Goal: Task Accomplishment & Management: Manage account settings

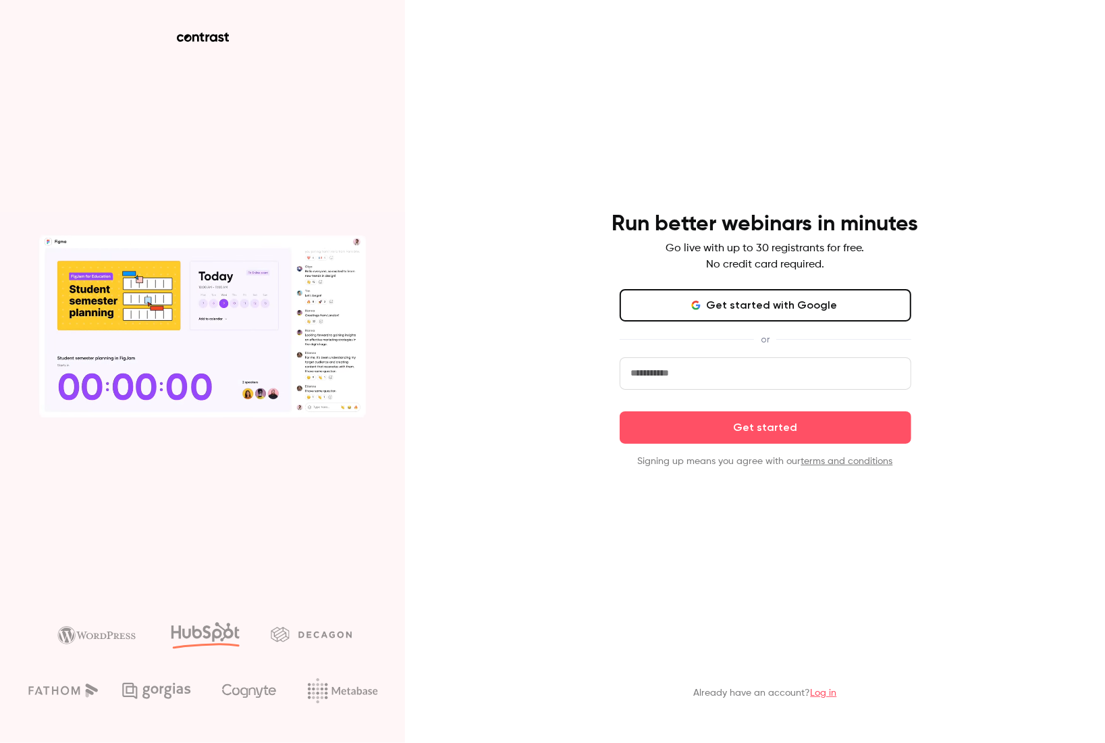
click at [862, 382] on input "email" at bounding box center [766, 373] width 292 height 32
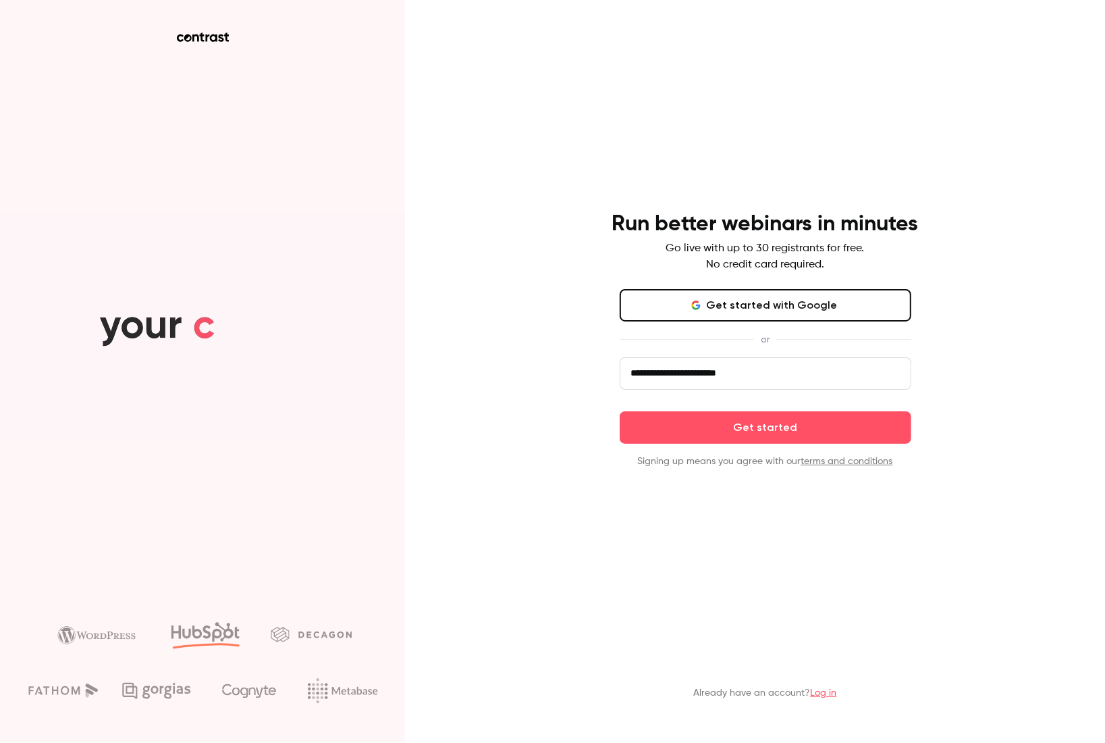
type input "**********"
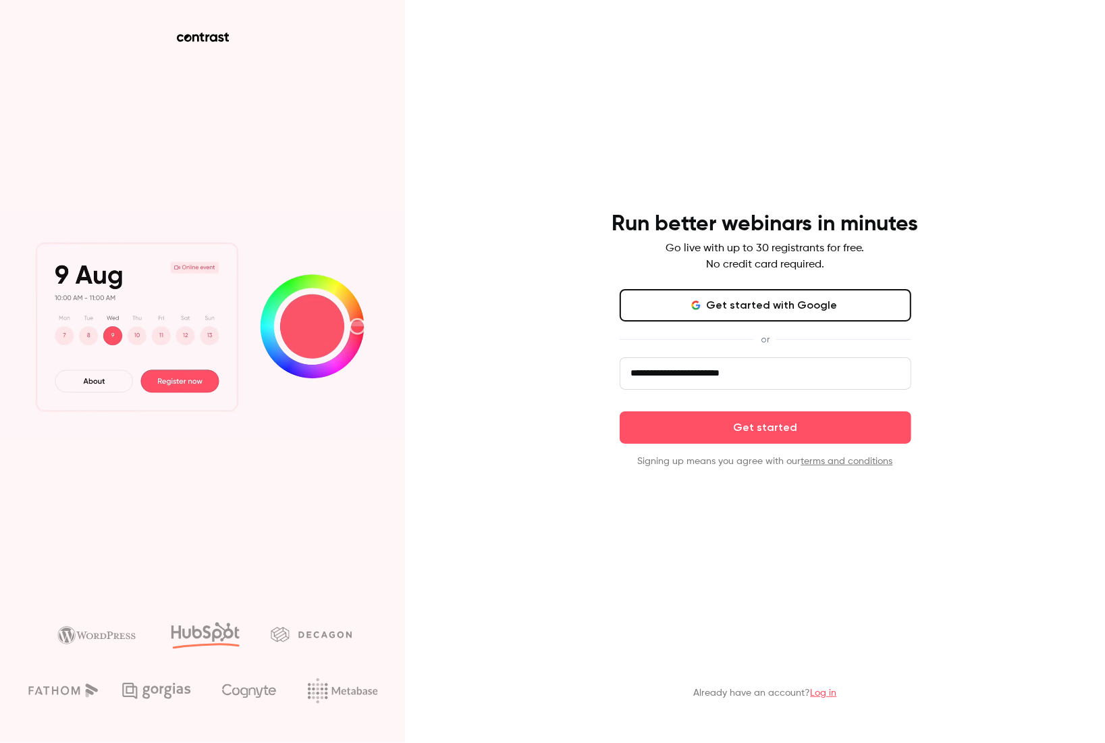
click button "Get started" at bounding box center [766, 427] width 292 height 32
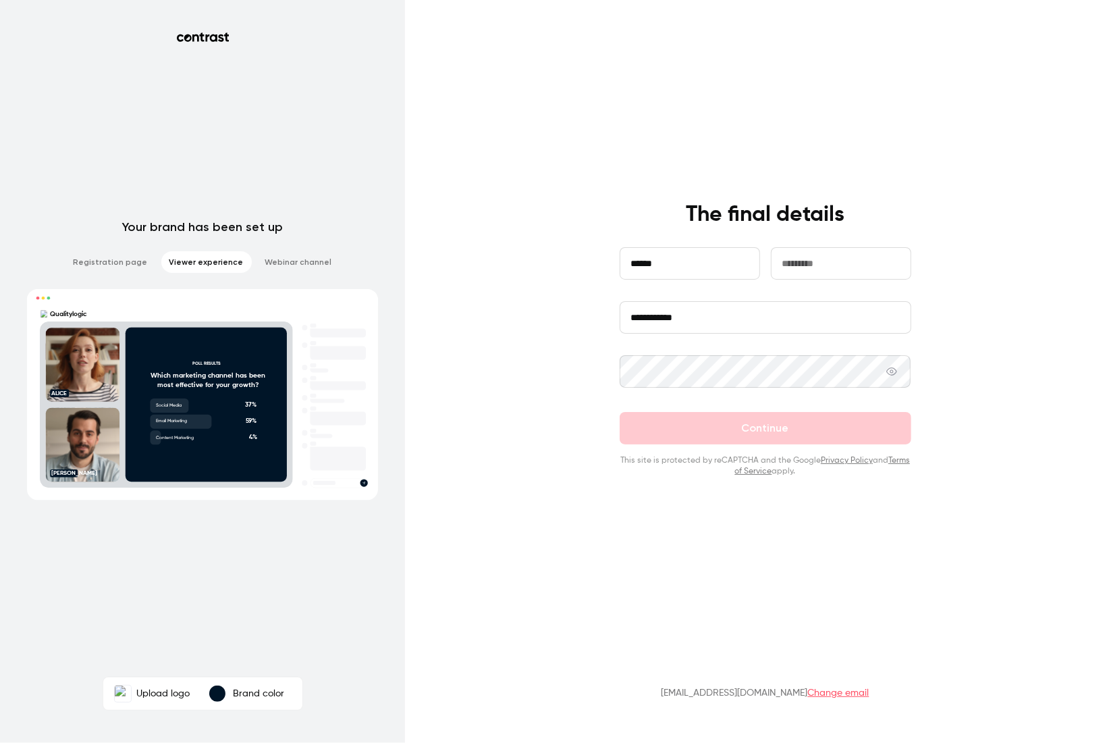
type input "******"
type input "********"
type input "**********"
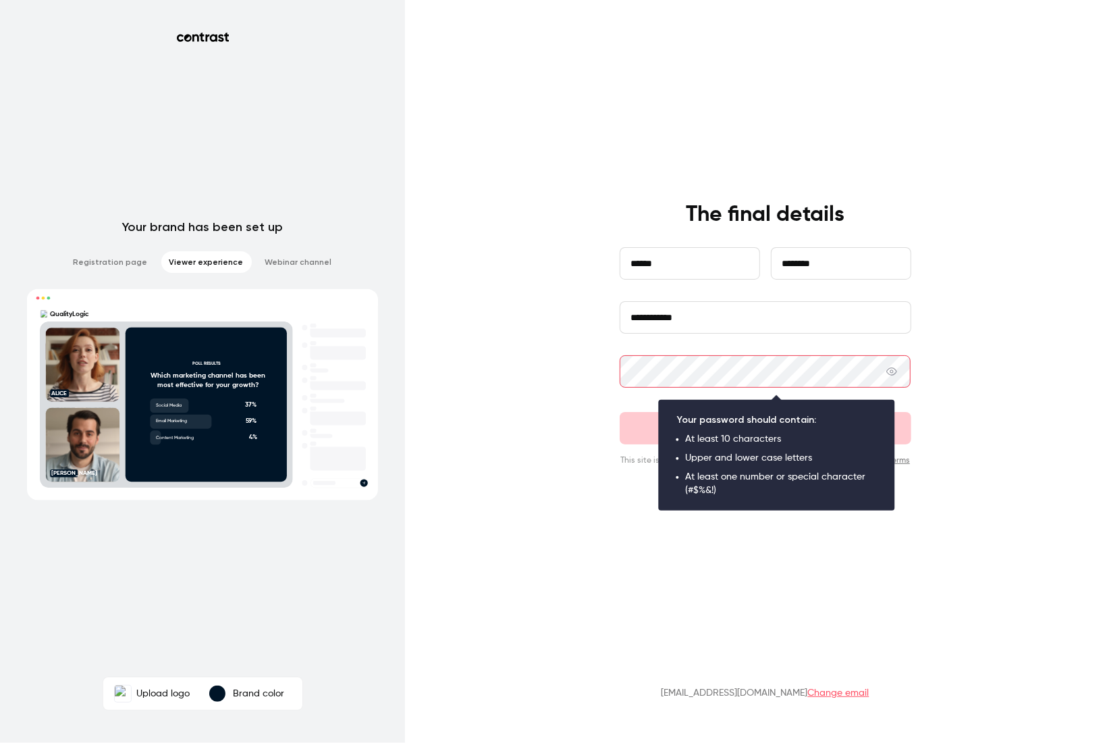
click at [620, 355] on div at bounding box center [620, 355] width 0 height 0
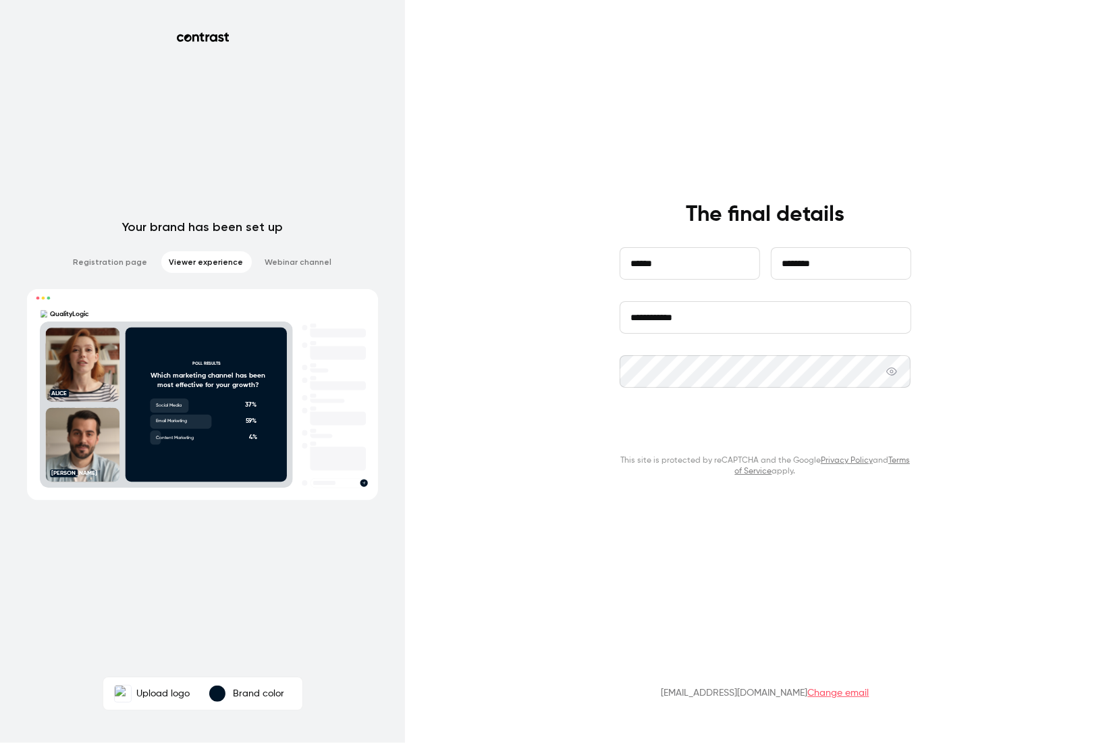
click at [771, 435] on button "Continue" at bounding box center [766, 428] width 292 height 32
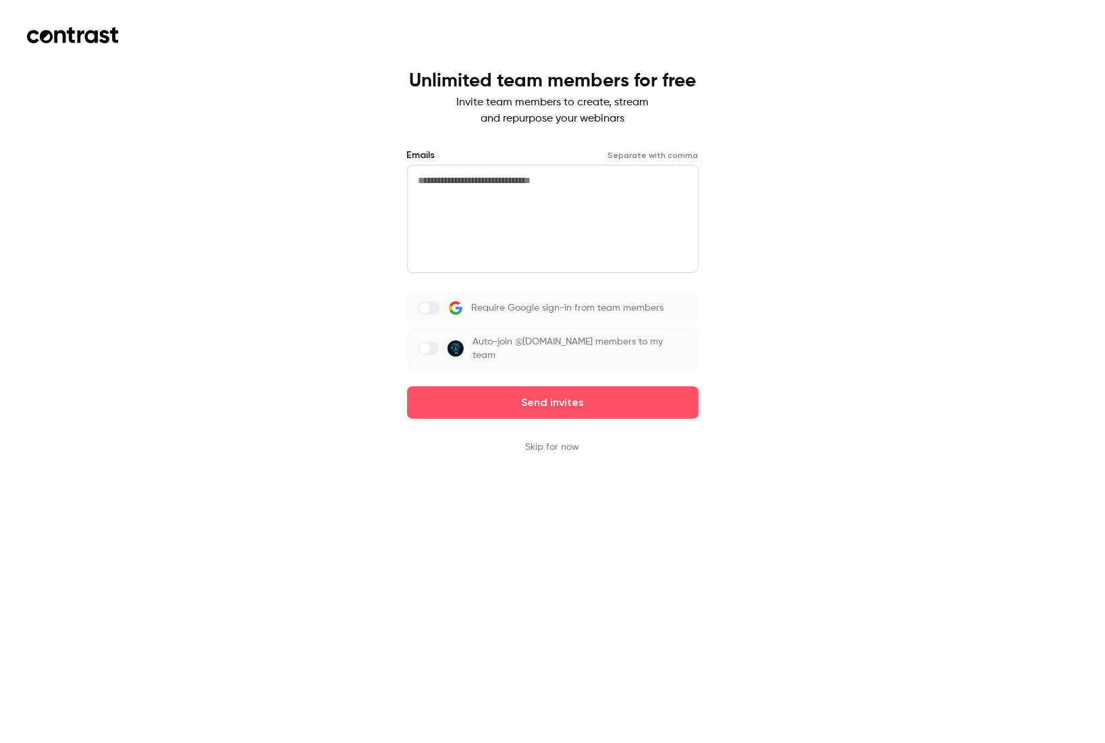
click at [537, 450] on button "Skip for now" at bounding box center [553, 447] width 54 height 14
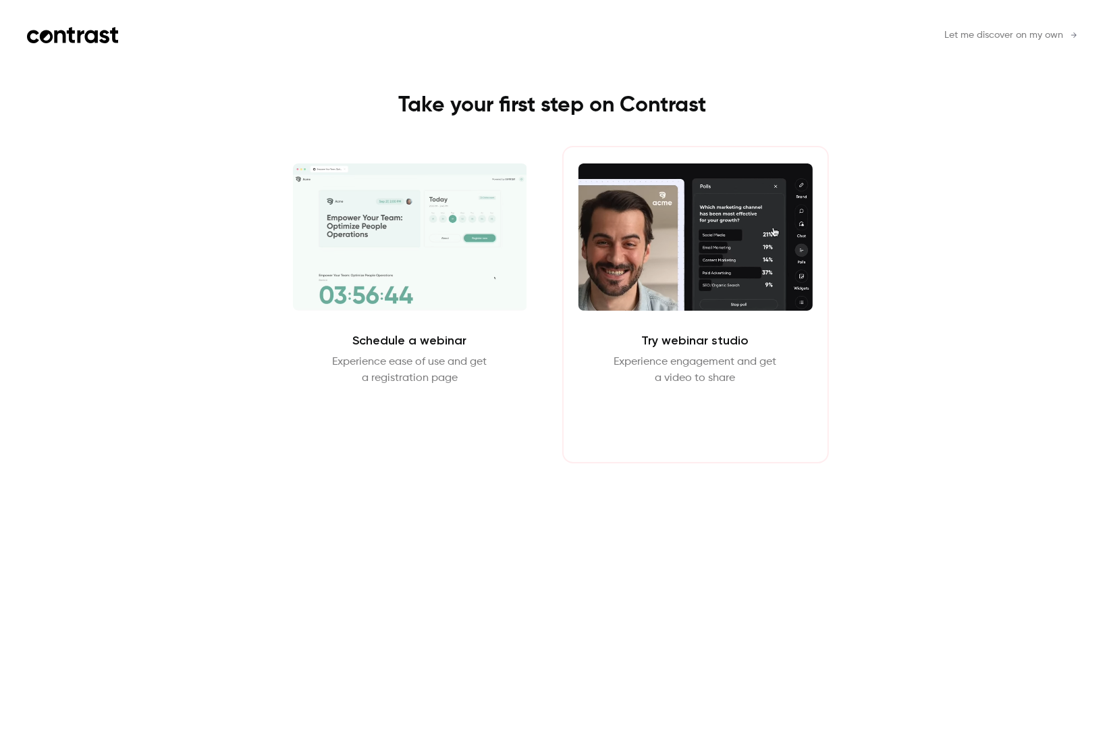
click at [695, 418] on button "Enter Studio" at bounding box center [695, 418] width 87 height 32
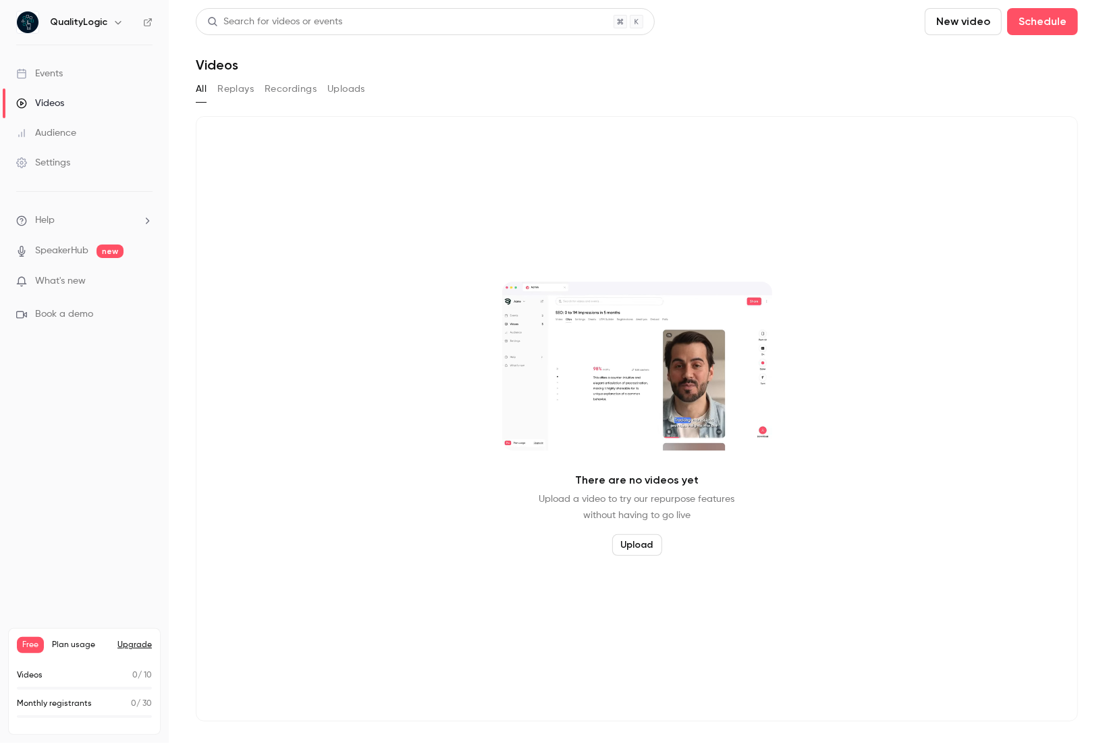
click at [22, 136] on icon at bounding box center [21, 133] width 11 height 11
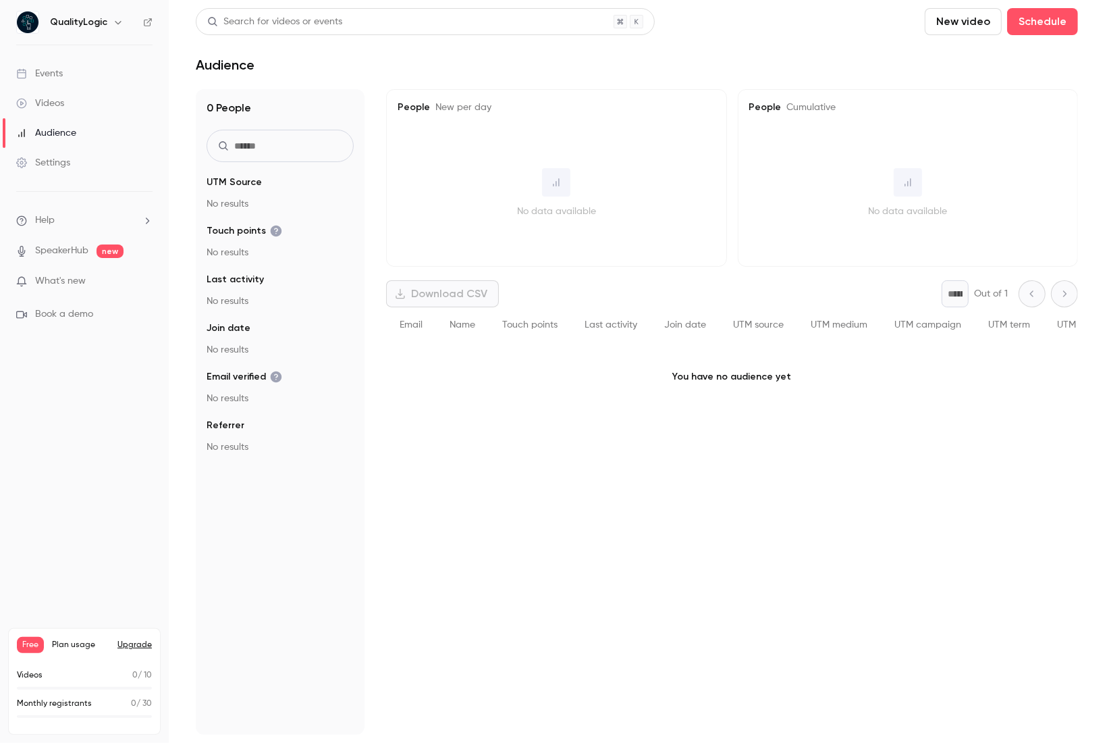
click at [50, 63] on link "Events" at bounding box center [84, 74] width 169 height 30
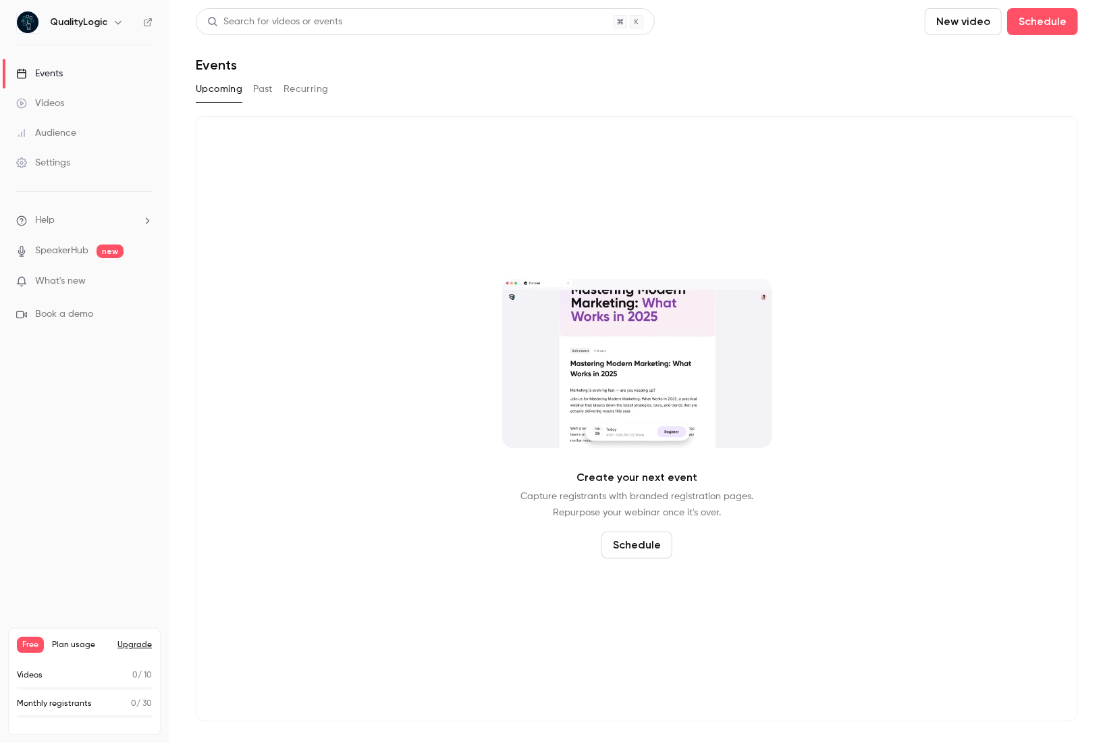
click at [53, 105] on div "Videos" at bounding box center [40, 104] width 48 height 14
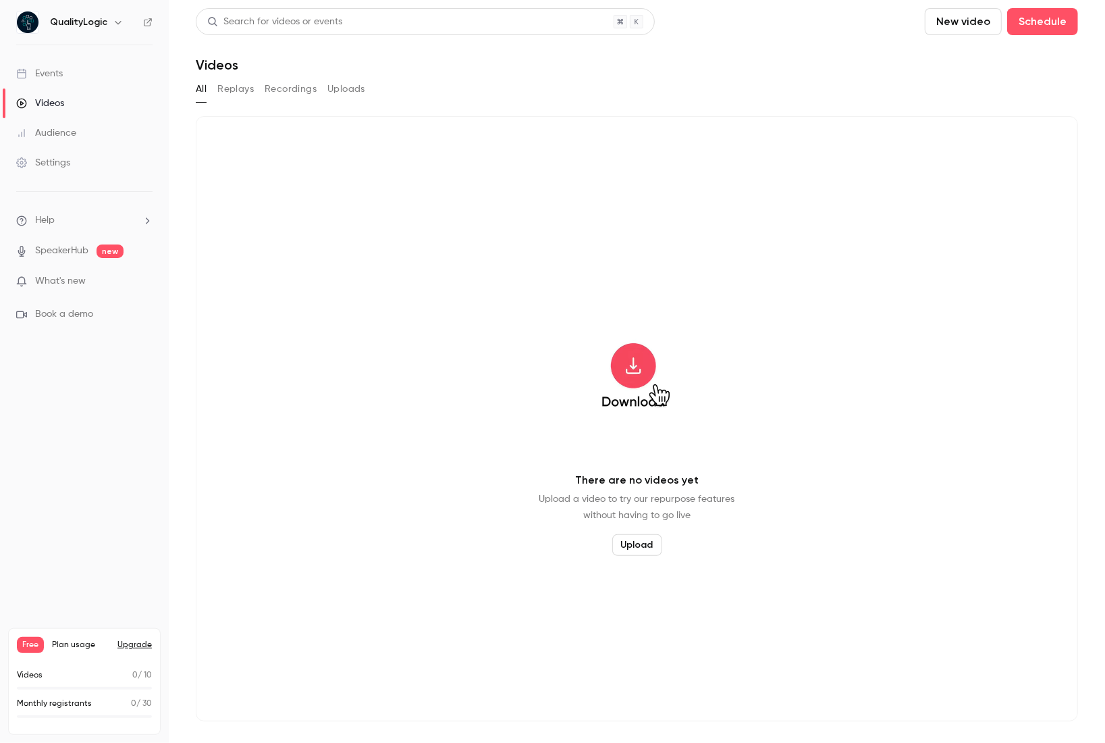
click at [62, 130] on div "Audience" at bounding box center [46, 133] width 60 height 14
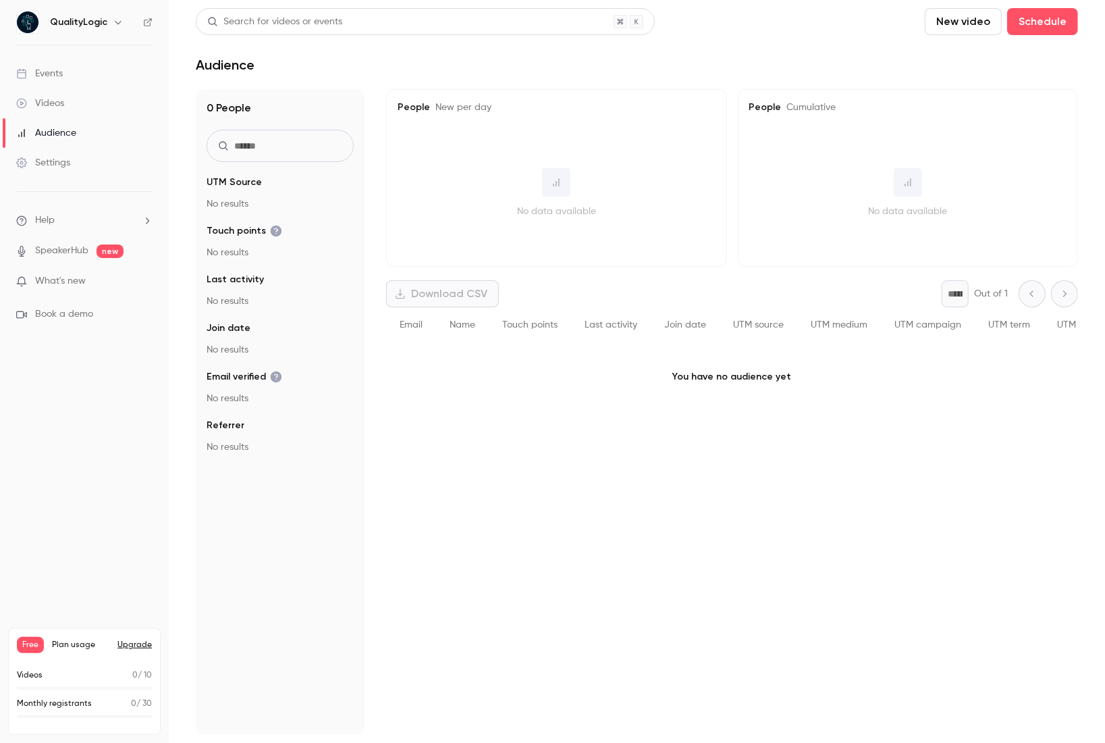
click at [61, 150] on link "Settings" at bounding box center [84, 163] width 169 height 30
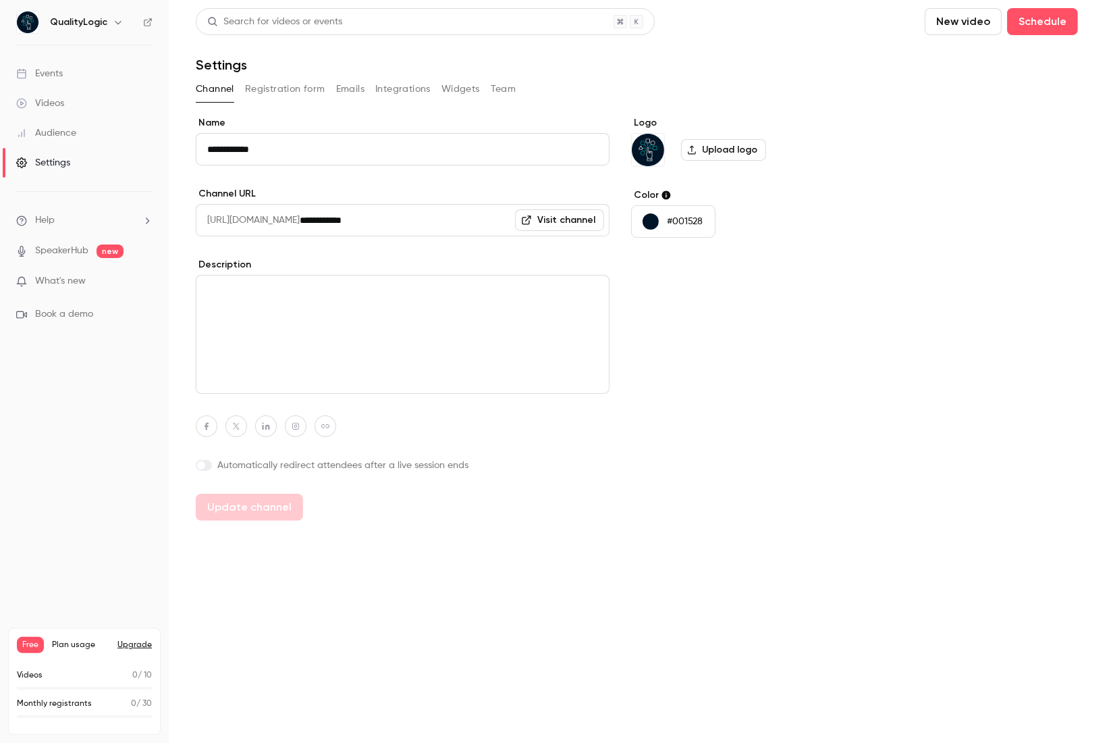
click at [68, 270] on ul "Help SpeakerHub new What's new Book a demo" at bounding box center [84, 267] width 169 height 151
click at [64, 278] on span "What's new" at bounding box center [60, 281] width 51 height 14
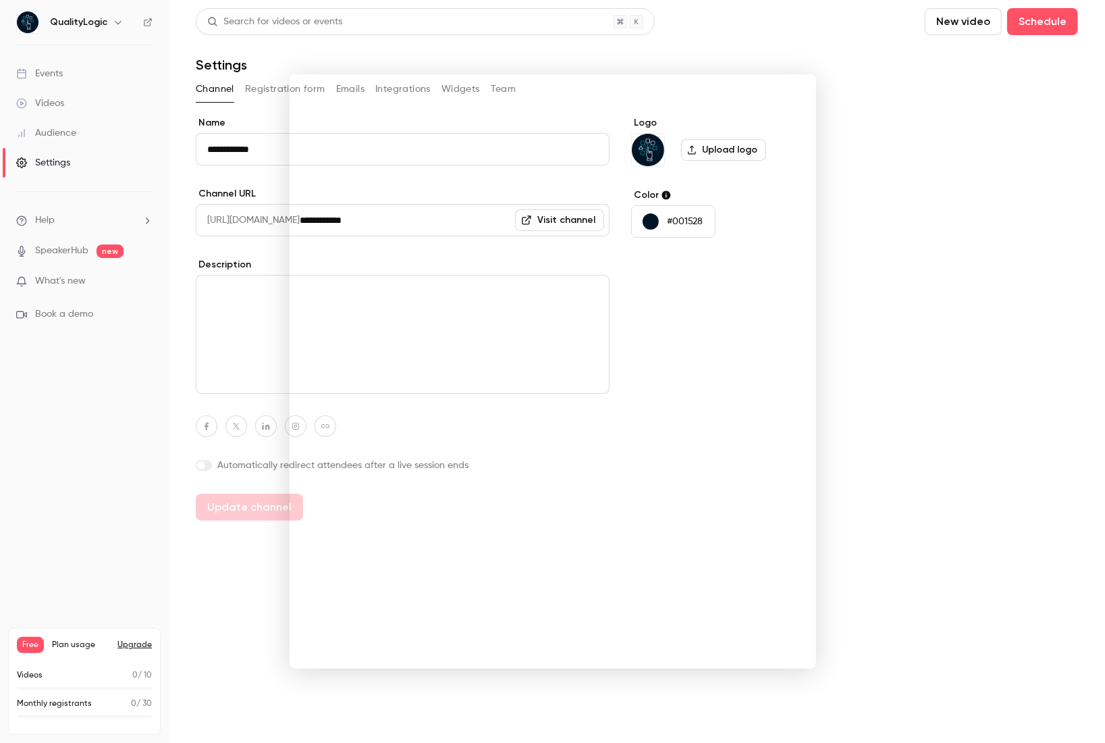
click at [1010, 162] on div at bounding box center [552, 371] width 1105 height 743
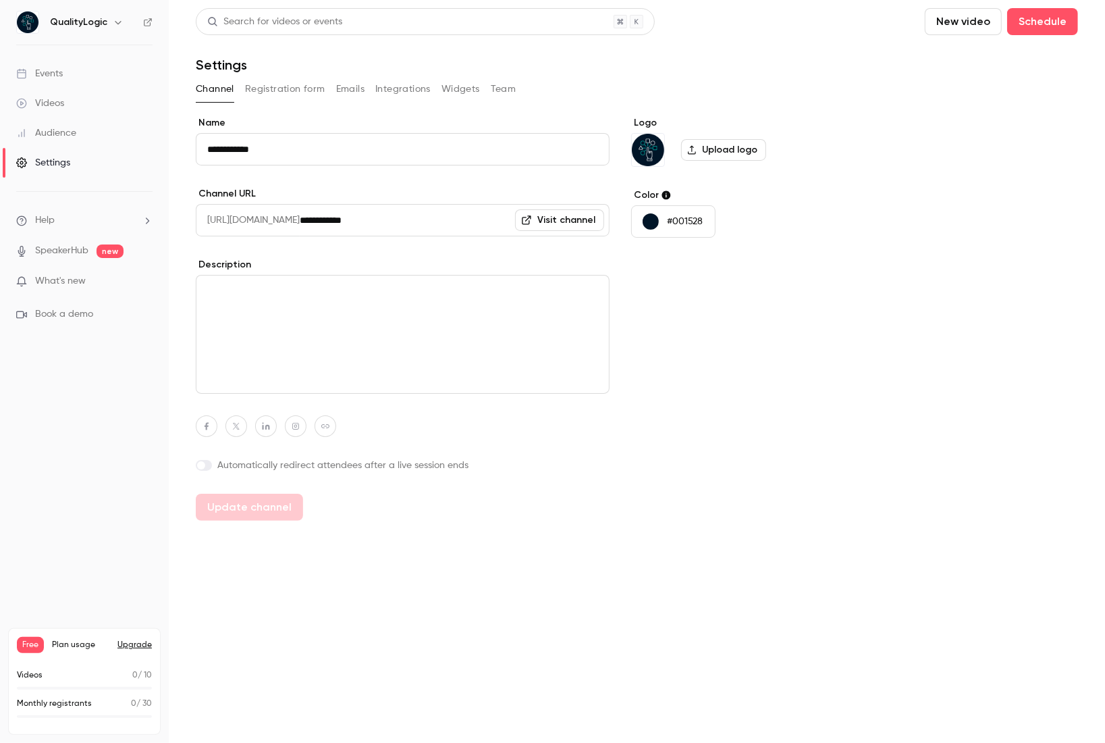
click at [42, 221] on span "Help" at bounding box center [45, 220] width 20 height 14
click at [82, 247] on div at bounding box center [552, 371] width 1105 height 743
click at [649, 155] on img "Logo" at bounding box center [648, 150] width 32 height 32
click at [709, 147] on label "Upload logo" at bounding box center [723, 150] width 85 height 22
click at [0, 0] on input "Upload logo" at bounding box center [0, 0] width 0 height 0
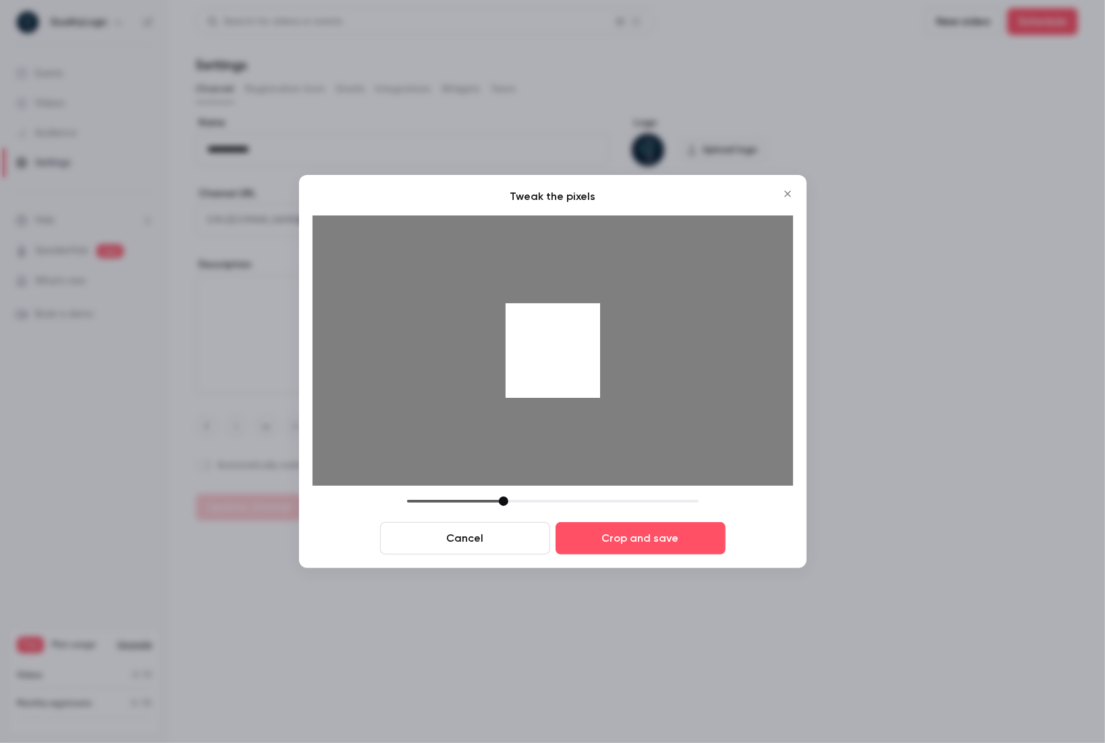
click at [462, 531] on button "Cancel" at bounding box center [465, 538] width 170 height 32
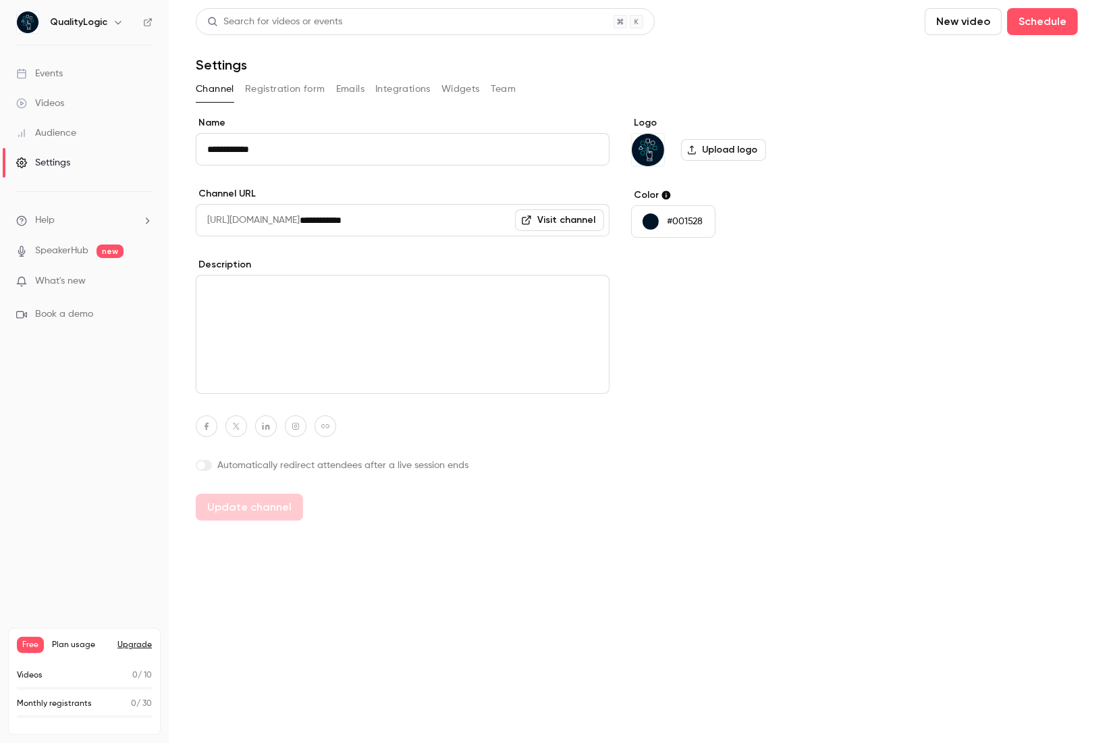
click at [709, 149] on label "Upload logo" at bounding box center [723, 150] width 85 height 22
click at [0, 0] on input "Upload logo" at bounding box center [0, 0] width 0 height 0
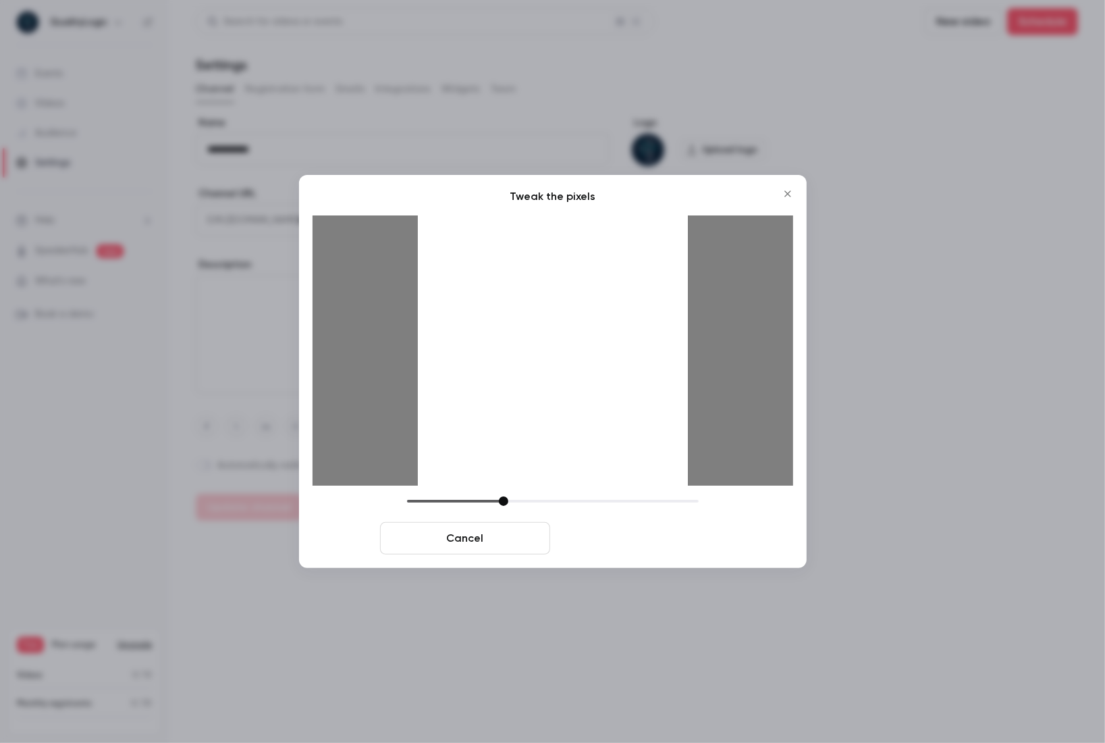
click at [637, 539] on button "Crop and save" at bounding box center [641, 538] width 170 height 32
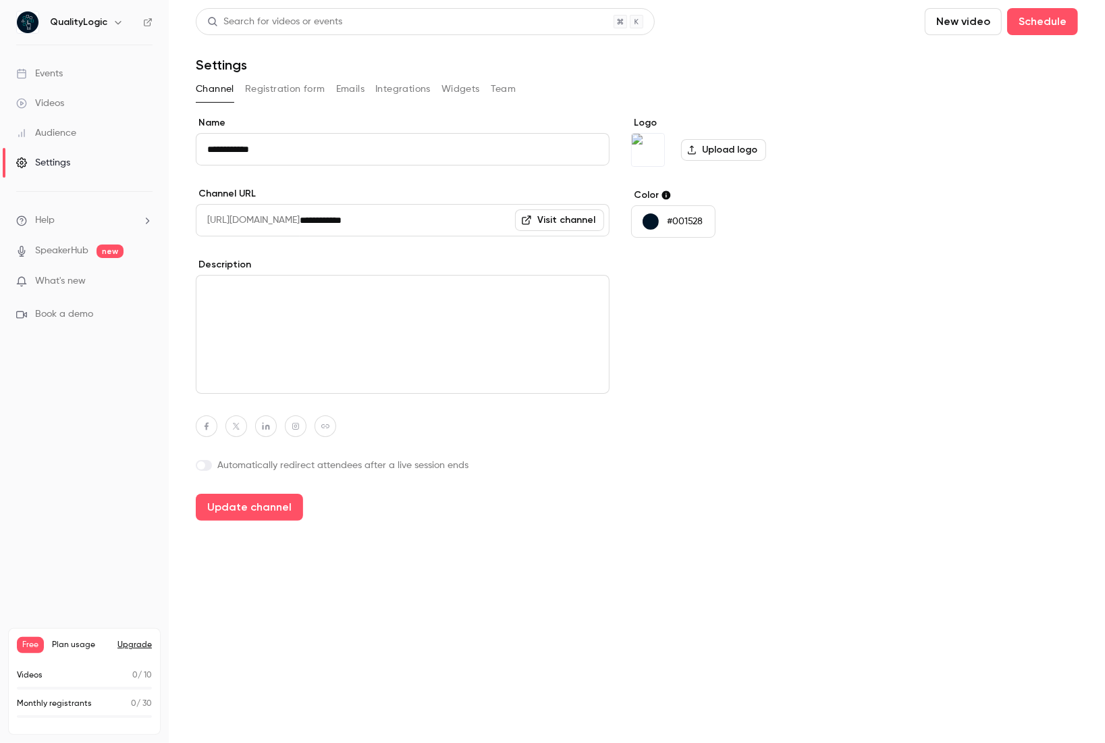
click at [682, 211] on button "#001528" at bounding box center [673, 221] width 84 height 32
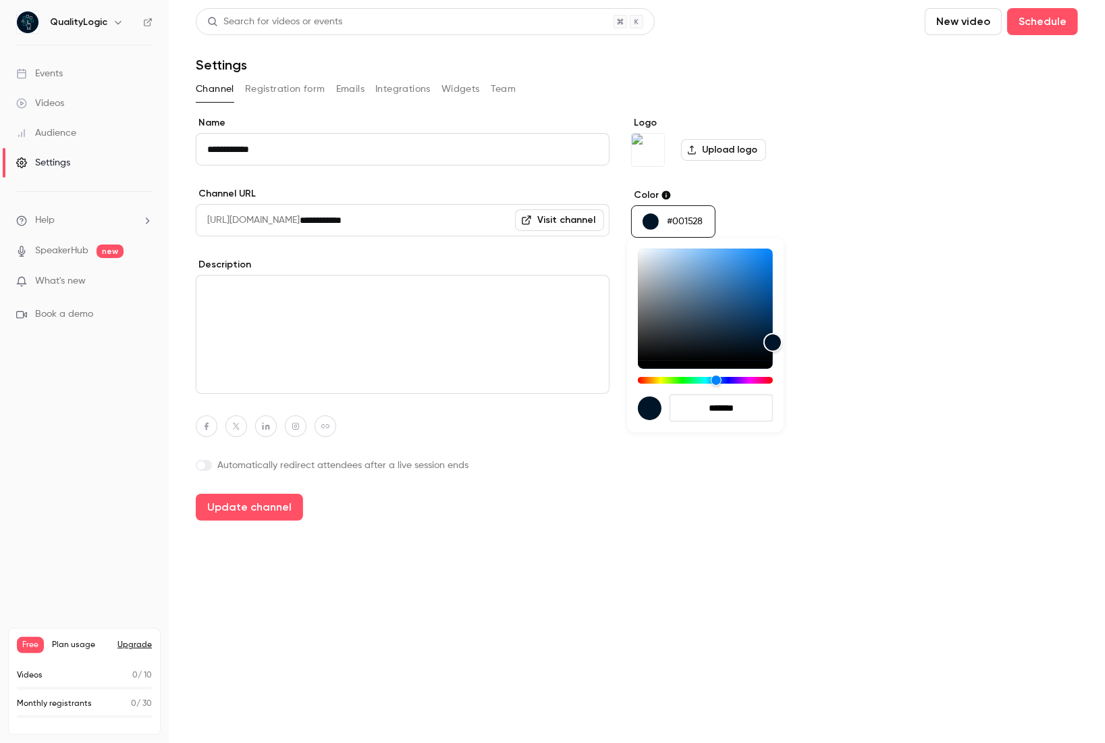
click at [720, 403] on input "*******" at bounding box center [721, 407] width 103 height 27
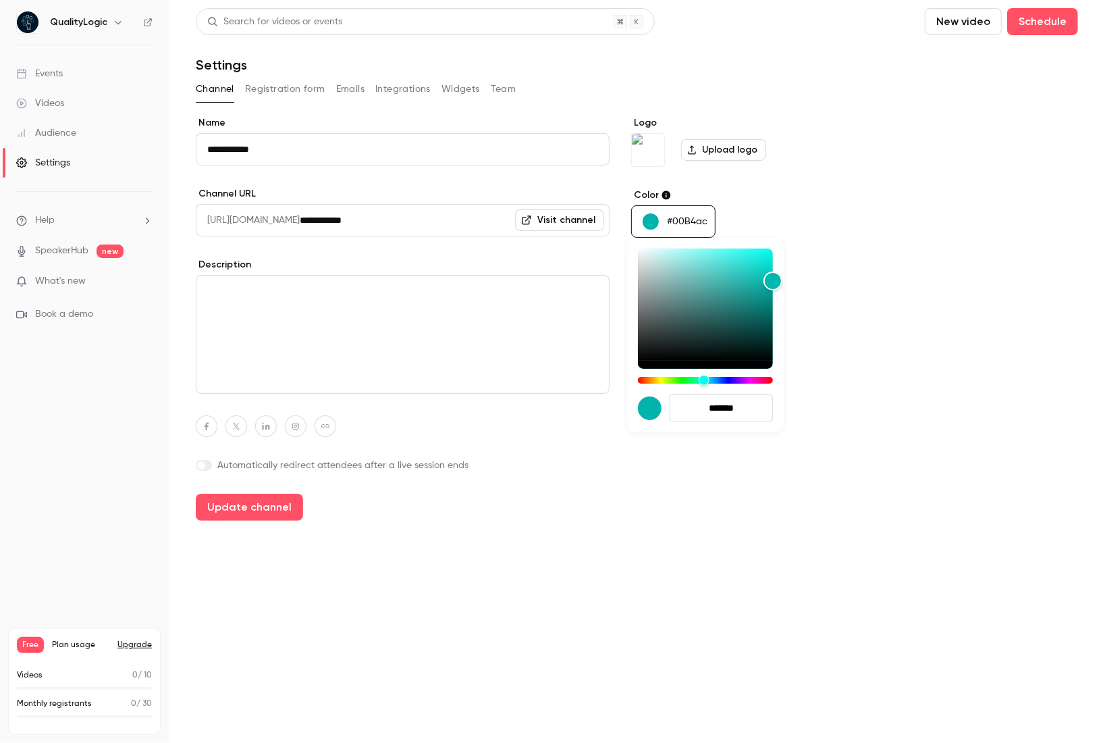
type input "*******"
click at [651, 413] on div at bounding box center [650, 408] width 24 height 24
click at [510, 466] on div at bounding box center [552, 371] width 1105 height 743
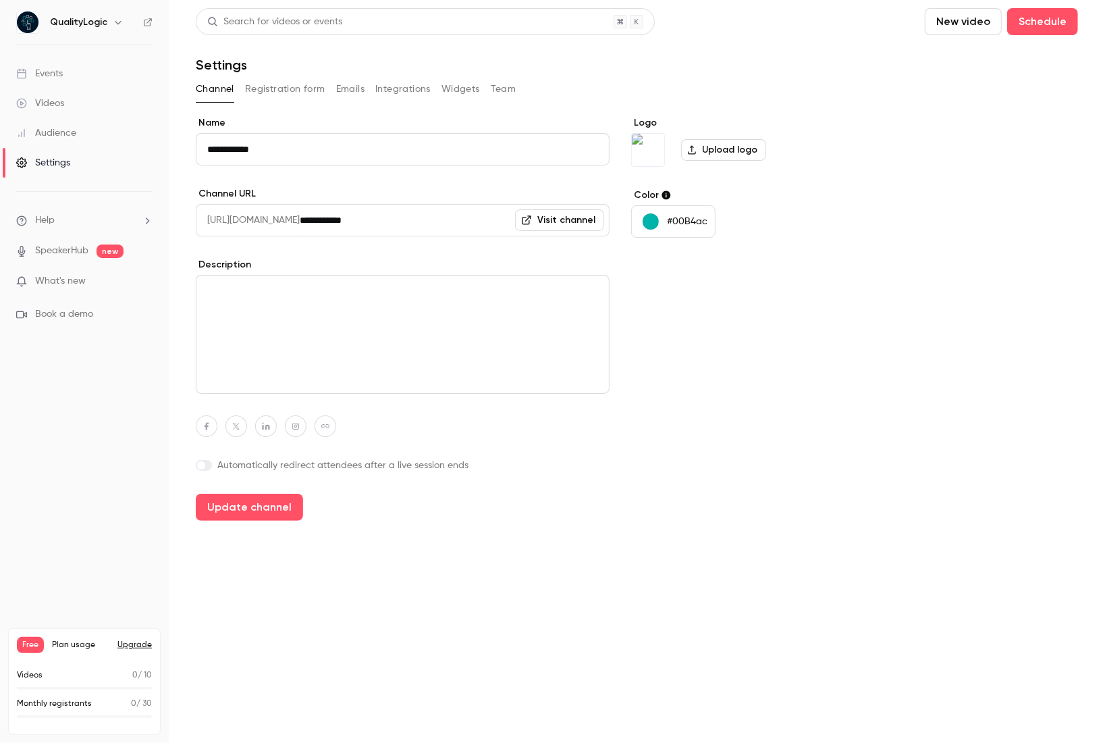
click at [290, 154] on input "**********" at bounding box center [403, 149] width 414 height 32
click at [344, 381] on textarea at bounding box center [403, 334] width 414 height 119
click at [205, 462] on label at bounding box center [204, 465] width 16 height 11
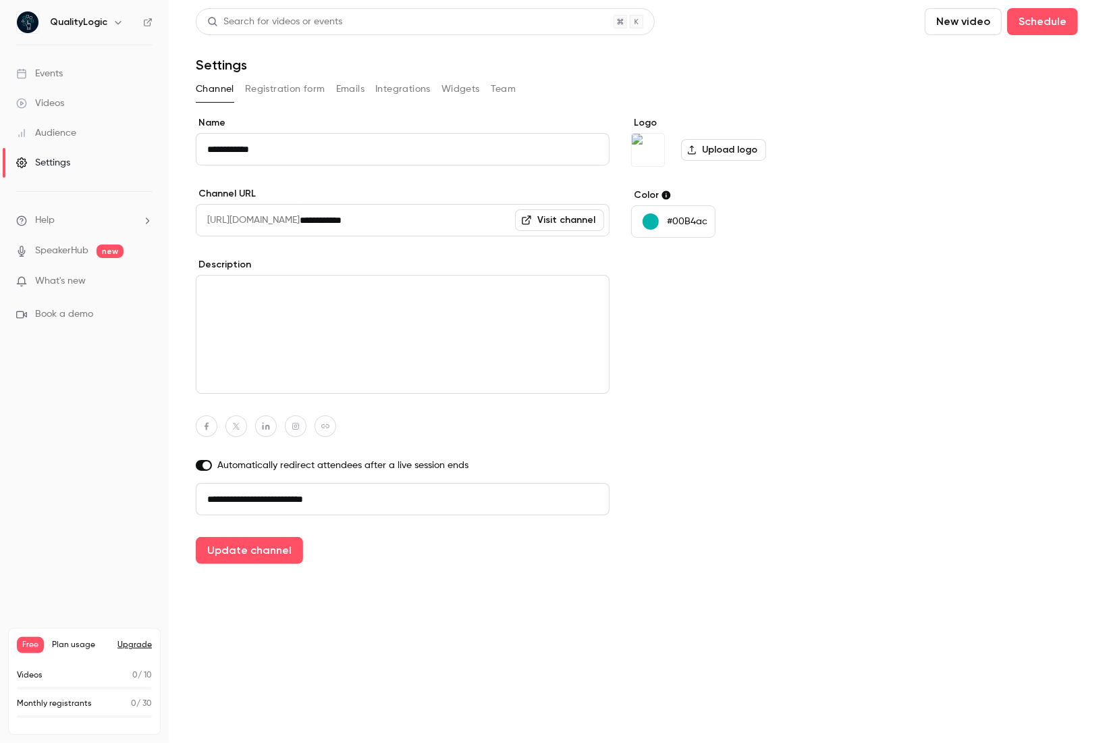
click at [196, 537] on button "Update channel" at bounding box center [249, 550] width 107 height 27
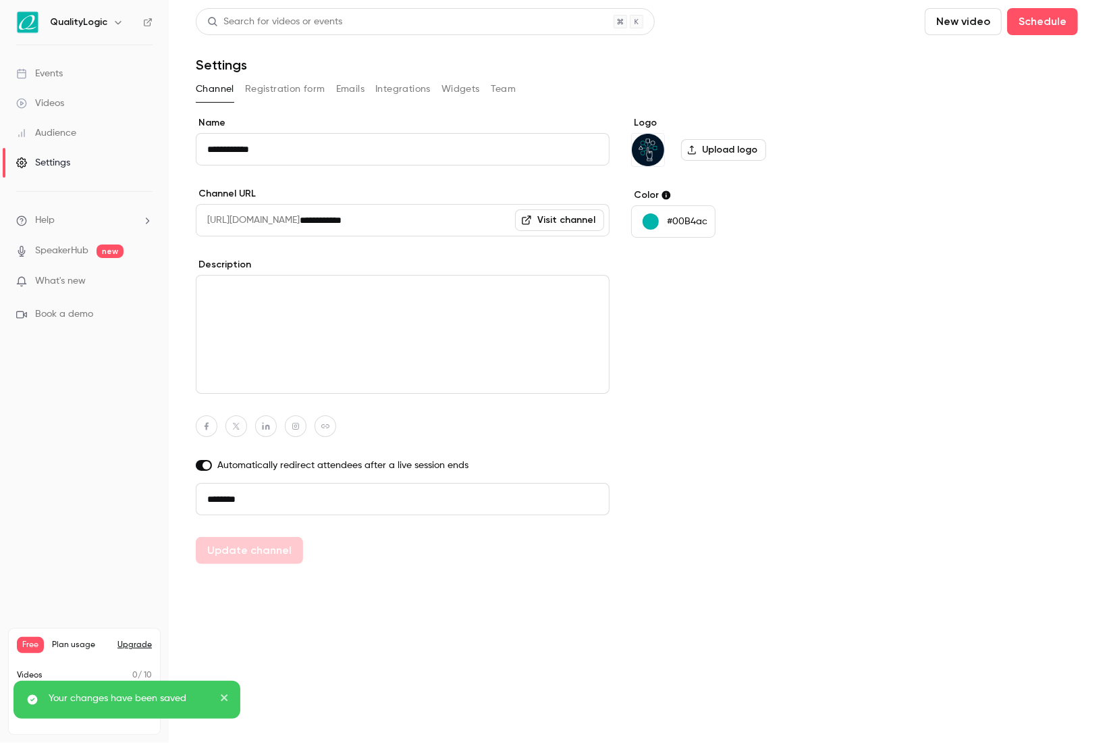
type input "**********"
click at [283, 90] on button "Registration form" at bounding box center [285, 89] width 80 height 22
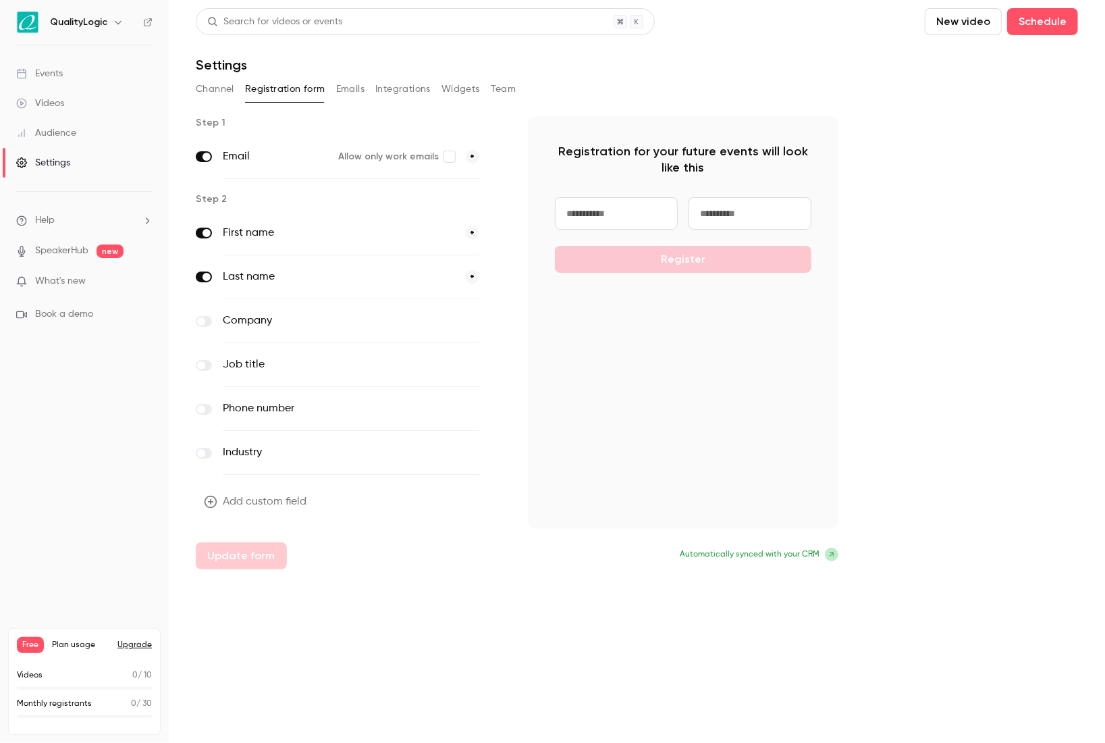
click at [207, 320] on label at bounding box center [204, 321] width 16 height 11
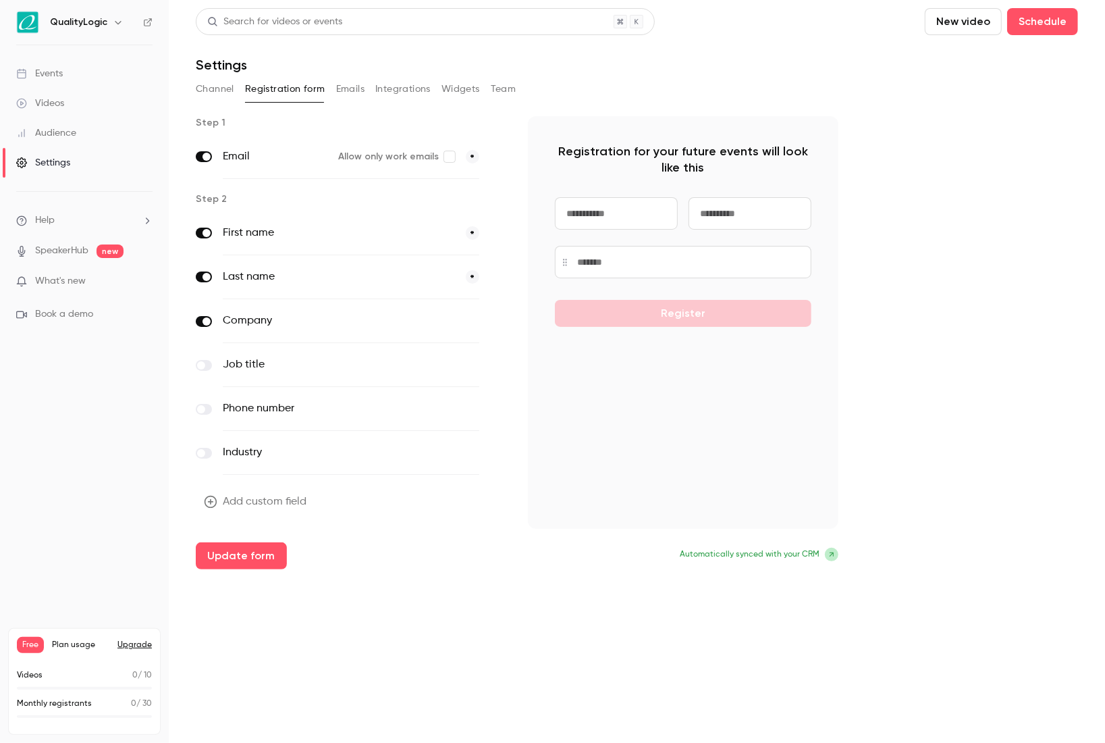
click at [338, 89] on button "Emails" at bounding box center [350, 89] width 28 height 22
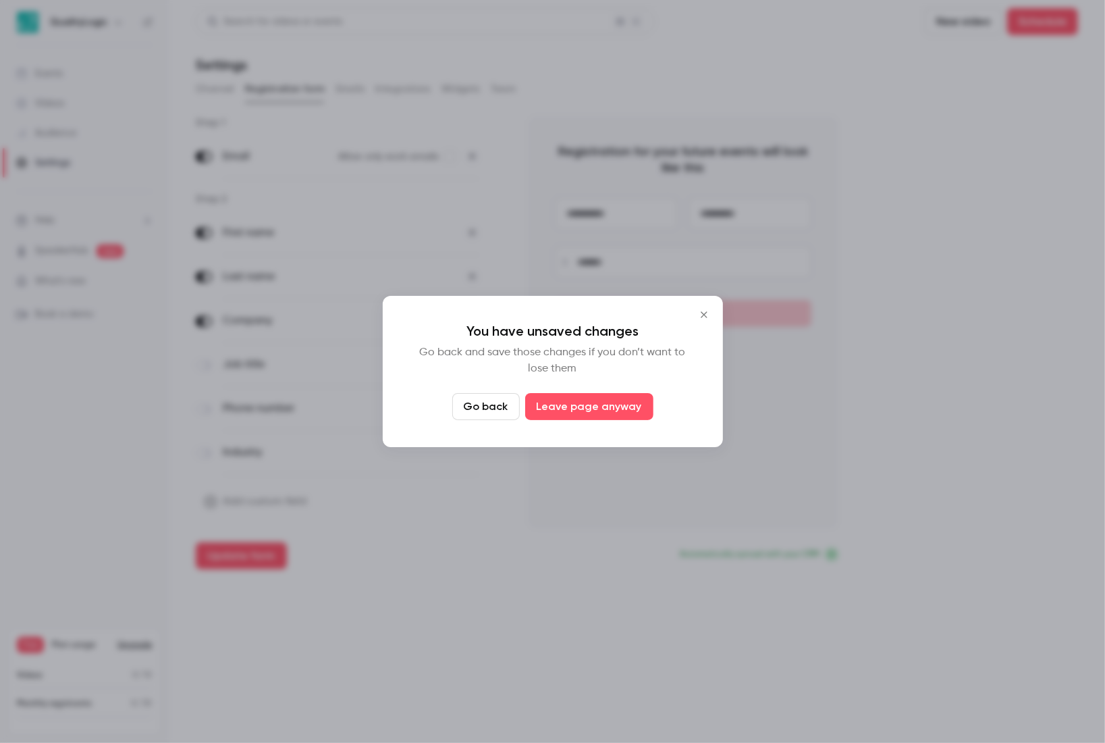
click at [502, 408] on button "Go back" at bounding box center [486, 406] width 68 height 27
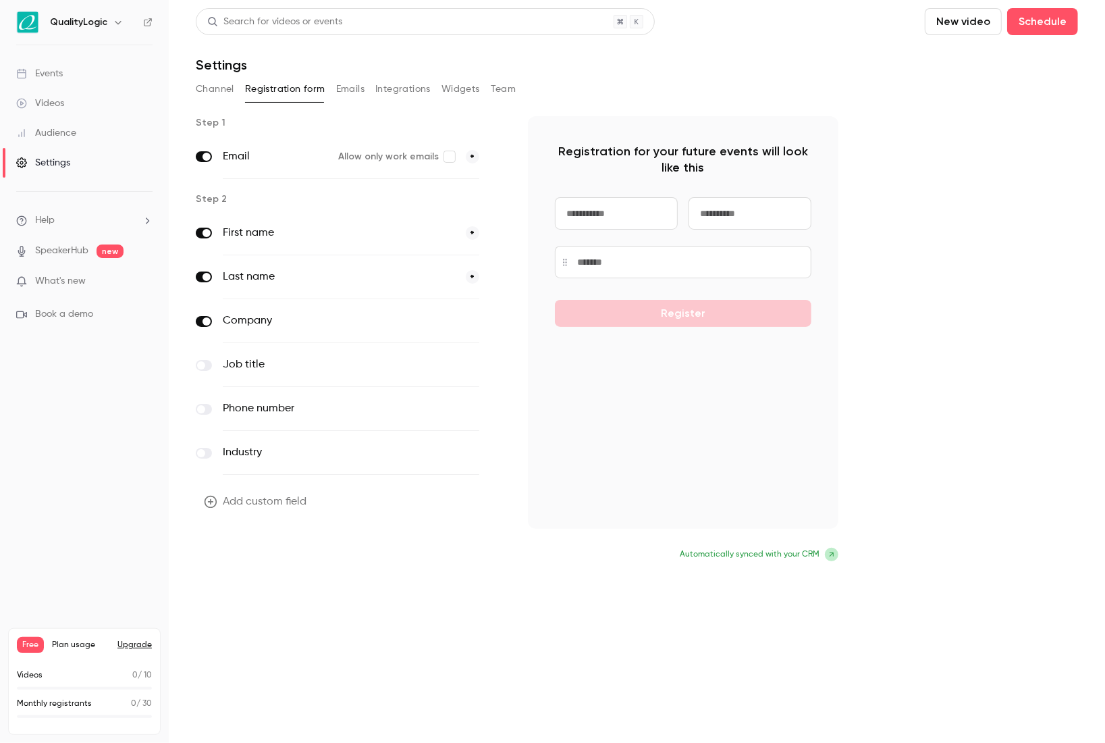
click at [277, 565] on button "Update form" at bounding box center [241, 555] width 91 height 27
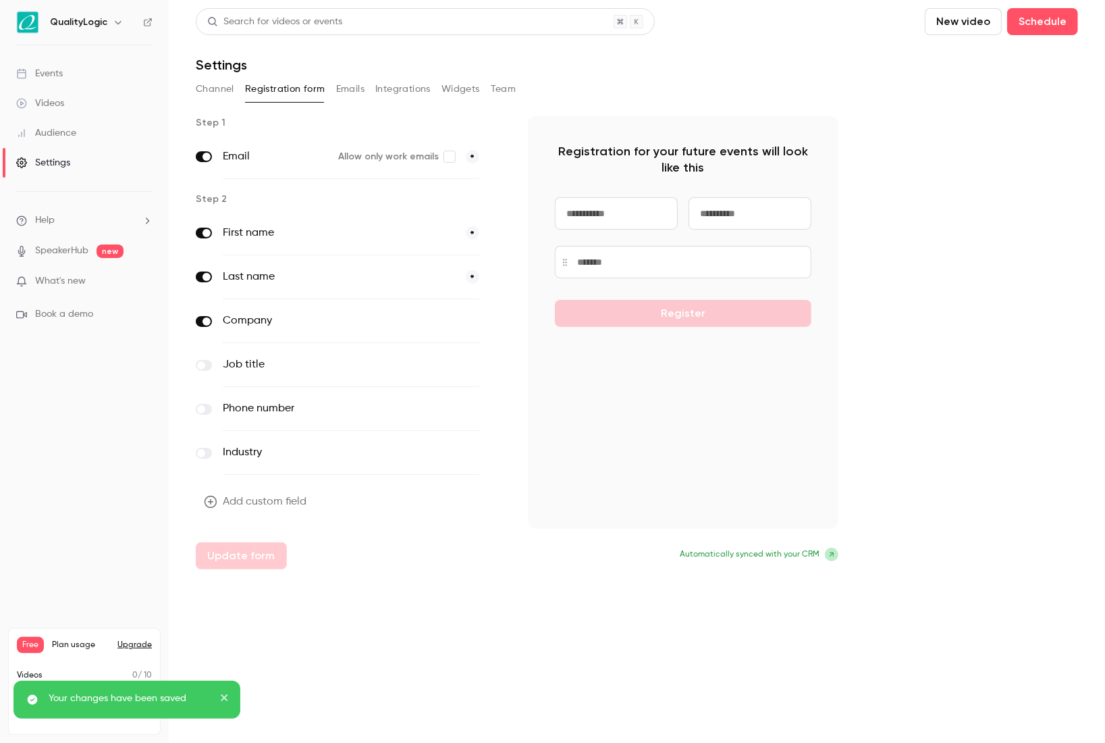
click at [360, 87] on button "Emails" at bounding box center [350, 89] width 28 height 22
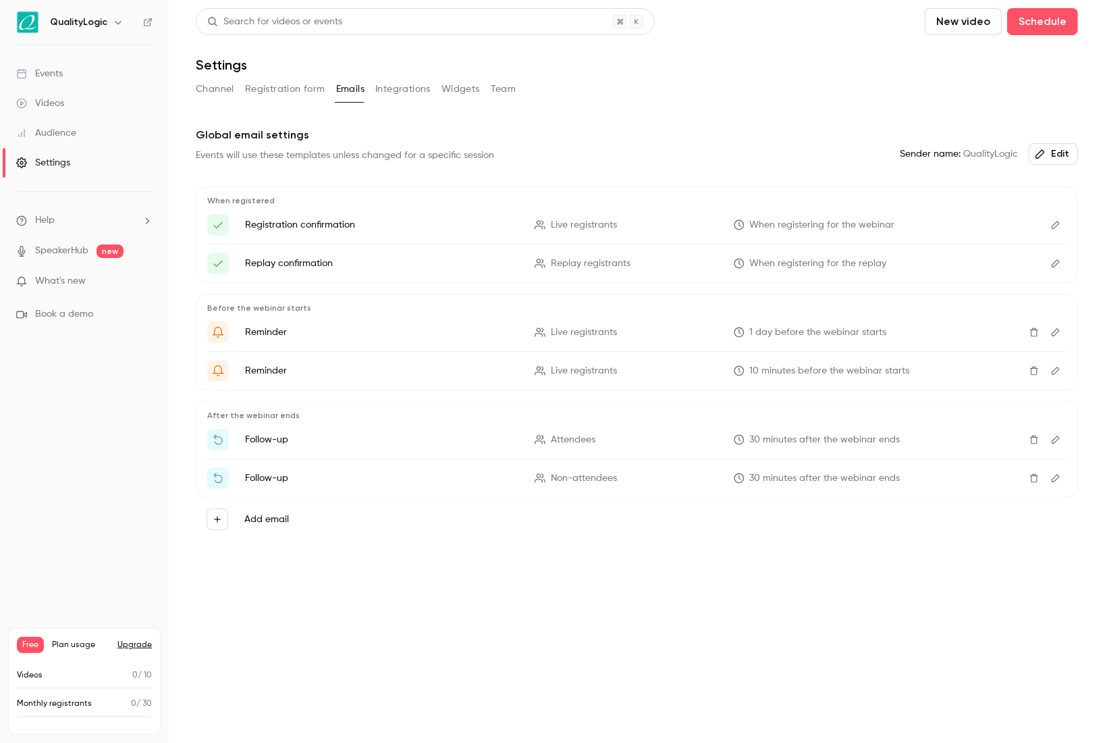
click at [390, 88] on button "Integrations" at bounding box center [402, 89] width 55 height 22
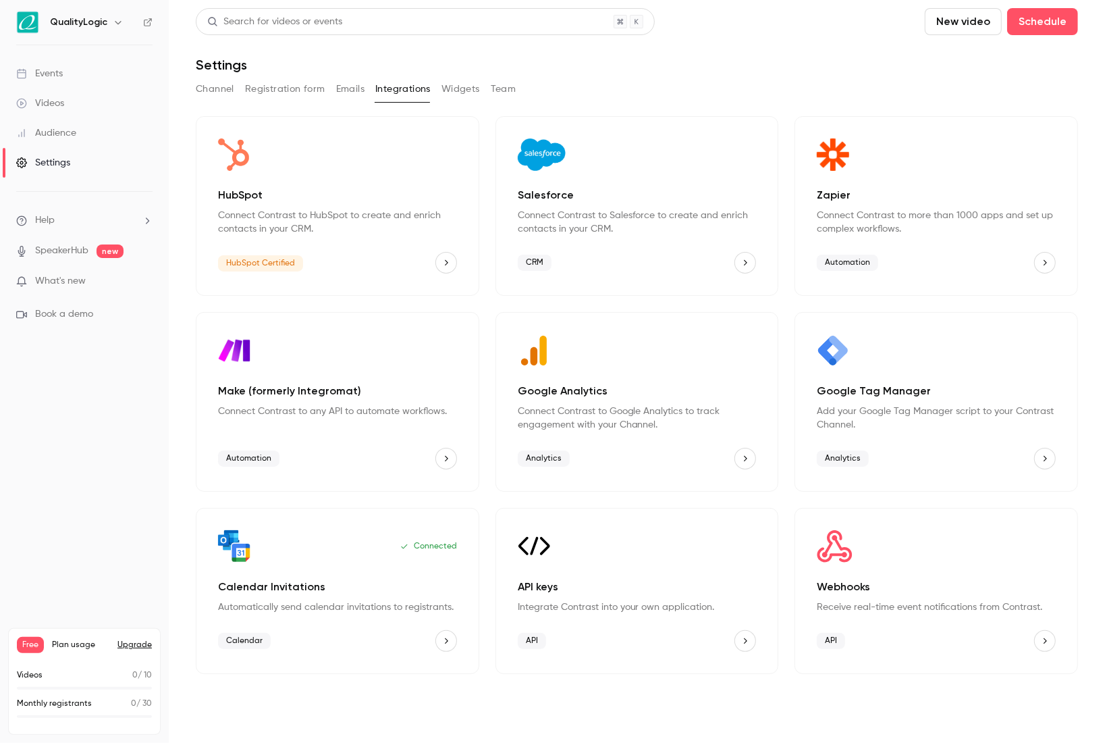
click at [475, 95] on button "Widgets" at bounding box center [460, 89] width 38 height 22
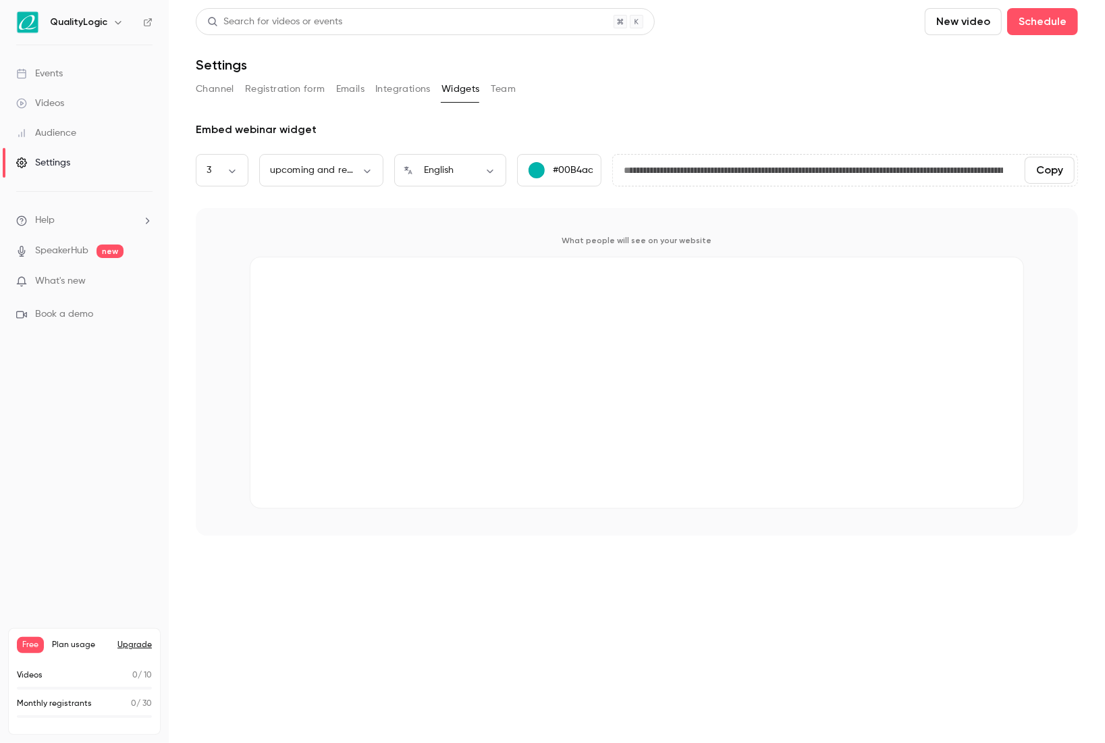
click at [505, 97] on button "Team" at bounding box center [504, 89] width 26 height 22
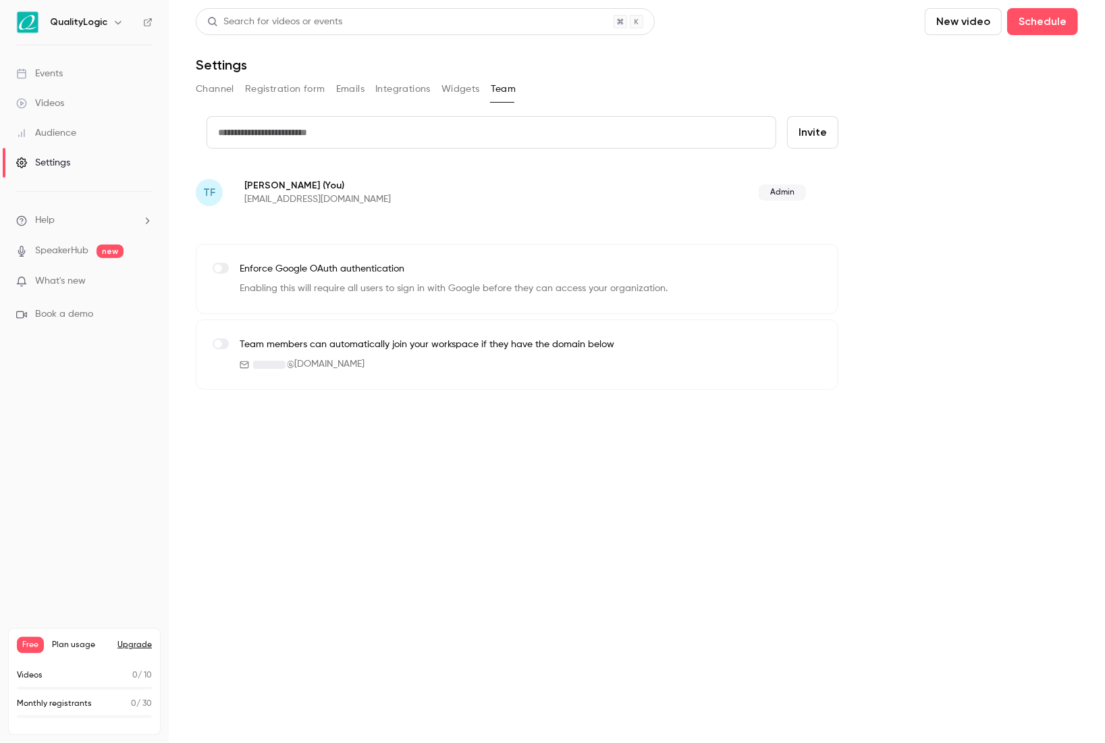
click at [57, 61] on link "Events" at bounding box center [84, 74] width 169 height 30
